Goal: Obtain resource: Download file/media

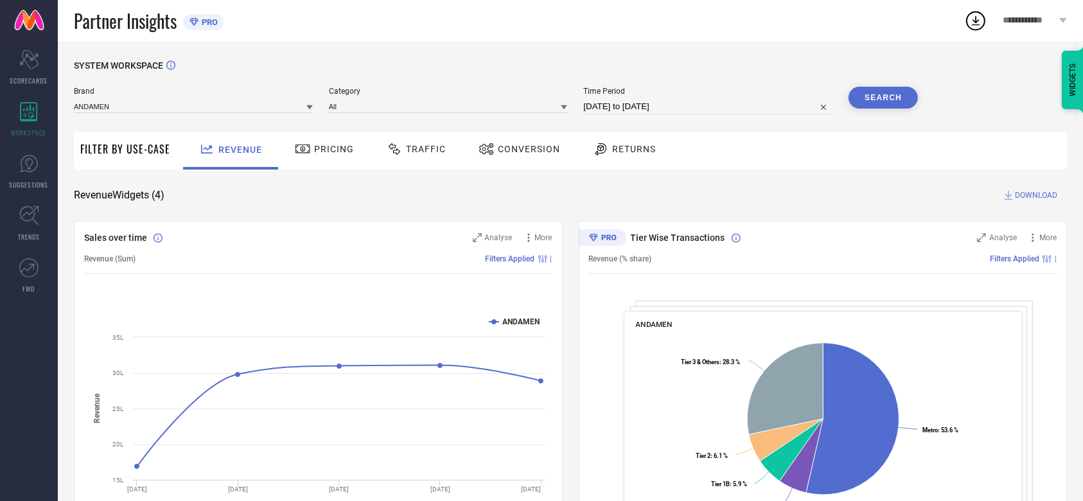
click at [866, 90] on button "Search" at bounding box center [883, 98] width 69 height 22
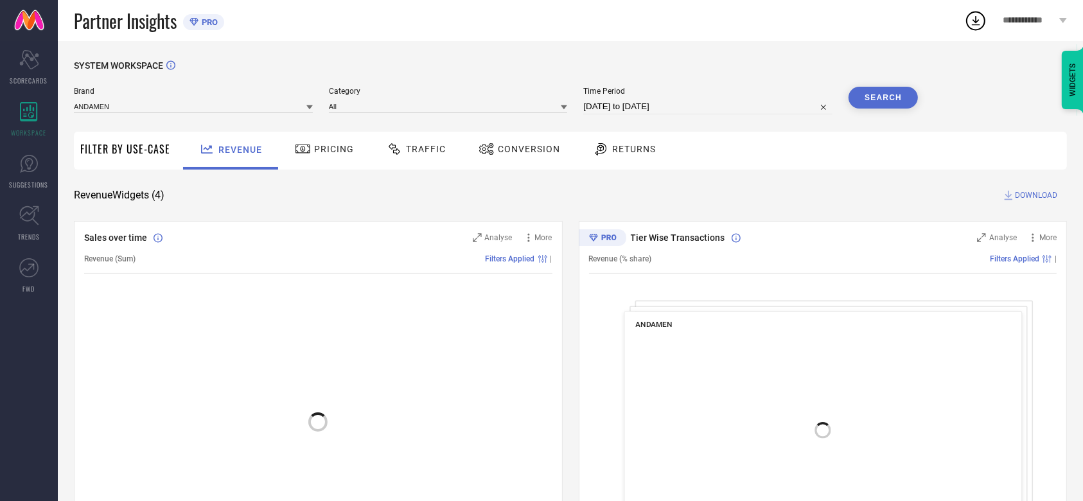
click at [489, 157] on icon at bounding box center [487, 148] width 16 height 15
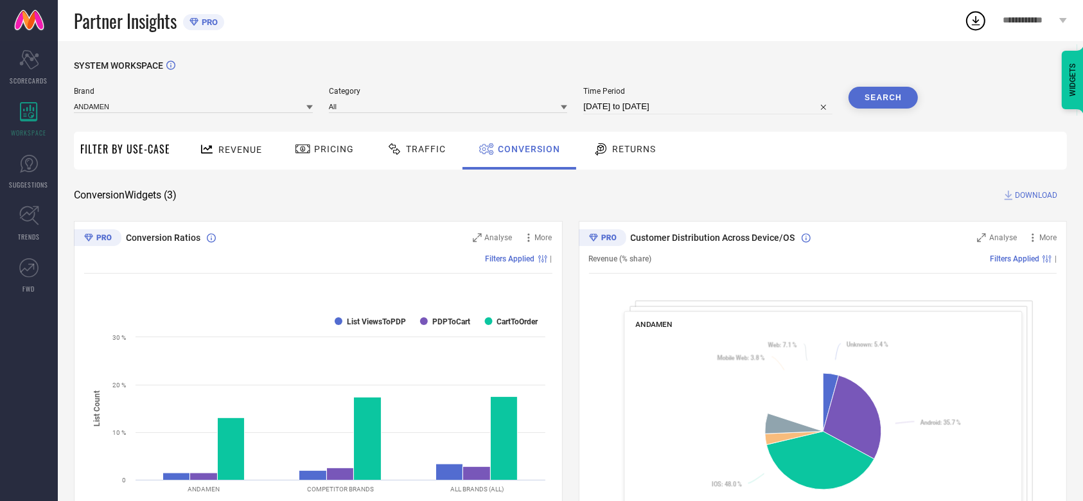
click at [1042, 198] on span "DOWNLOAD" at bounding box center [1036, 195] width 42 height 13
